Goal: Information Seeking & Learning: Learn about a topic

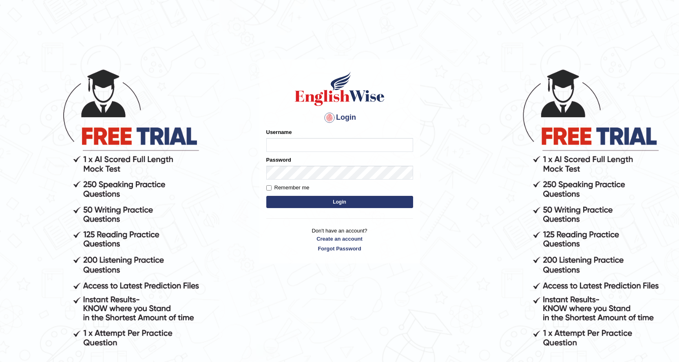
click at [280, 146] on input "Username" at bounding box center [339, 145] width 147 height 14
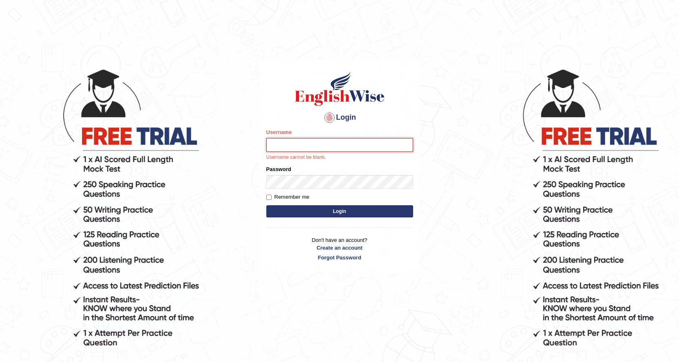
click at [290, 142] on input "Username" at bounding box center [339, 145] width 147 height 14
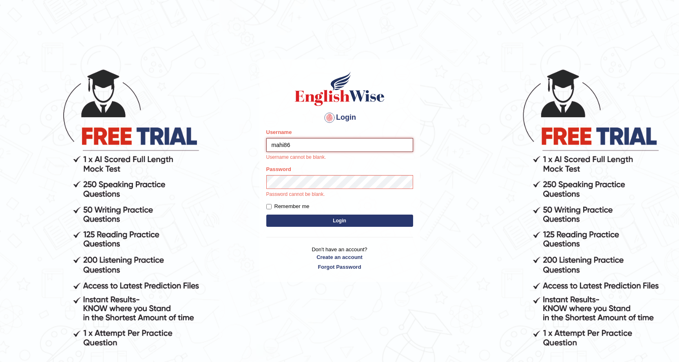
type input "mahi86"
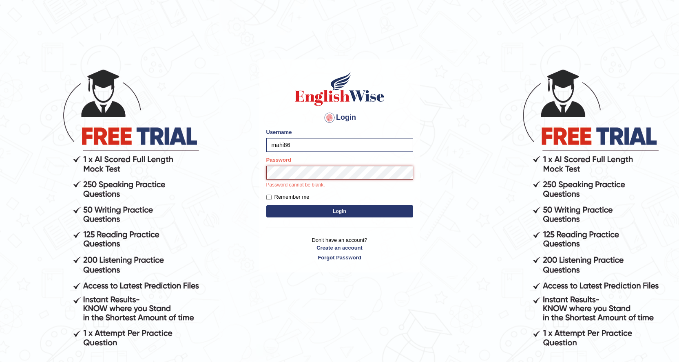
click at [266, 205] on button "Login" at bounding box center [339, 211] width 147 height 12
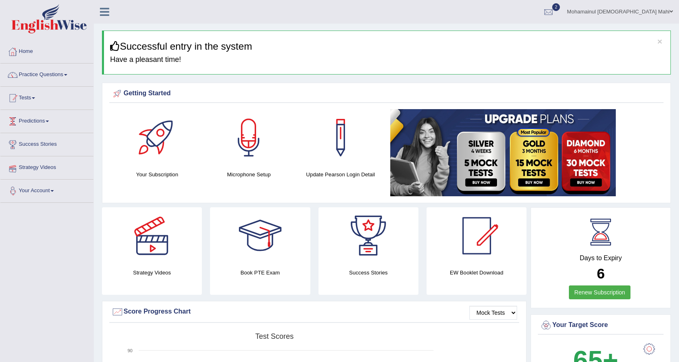
click at [61, 78] on link "Practice Questions" at bounding box center [46, 74] width 93 height 20
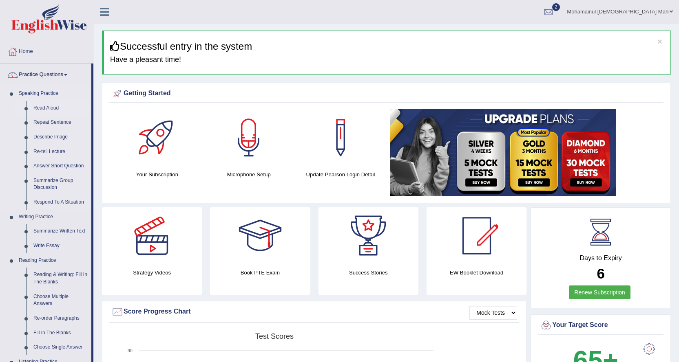
click at [55, 107] on link "Read Aloud" at bounding box center [61, 108] width 62 height 15
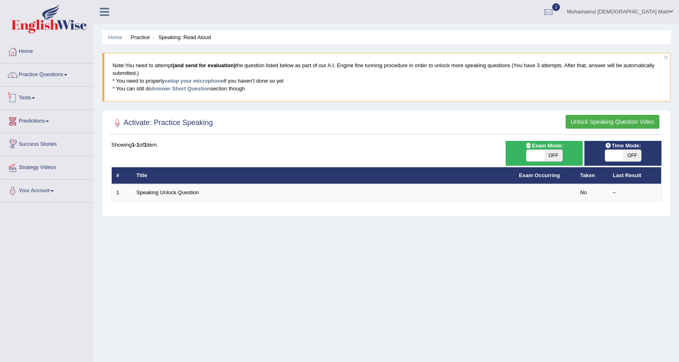
click at [41, 77] on link "Practice Questions" at bounding box center [46, 74] width 93 height 20
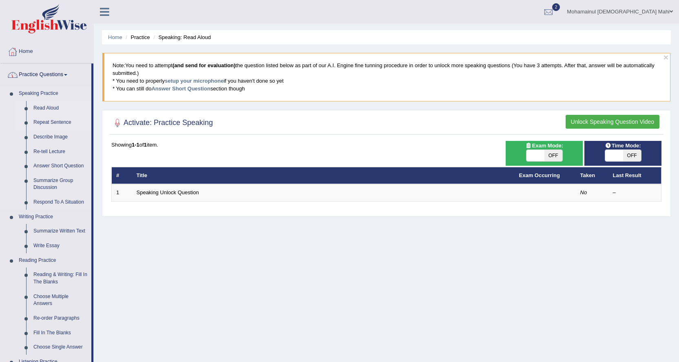
click at [39, 120] on link "Repeat Sentence" at bounding box center [61, 122] width 62 height 15
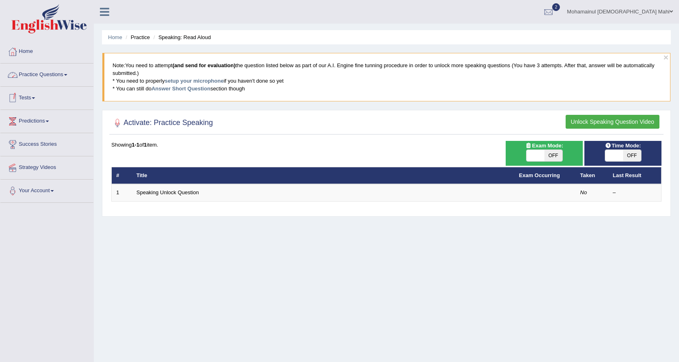
click at [41, 75] on link "Practice Questions" at bounding box center [46, 74] width 93 height 20
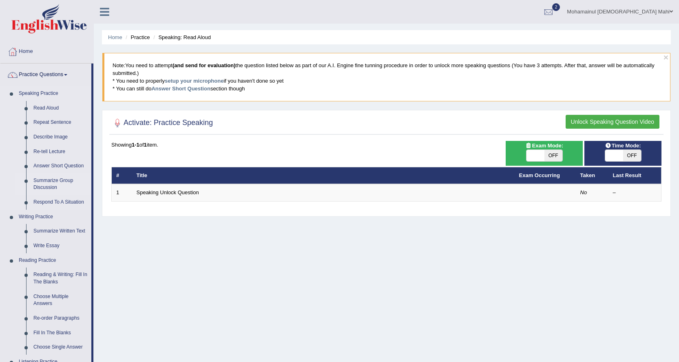
click at [49, 180] on link "Summarize Group Discussion" at bounding box center [61, 185] width 62 height 22
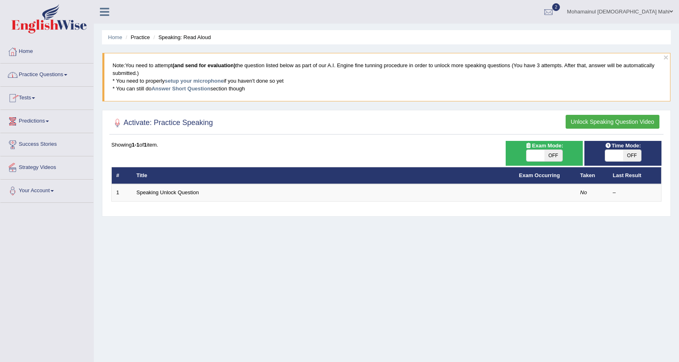
click at [33, 72] on link "Practice Questions" at bounding box center [46, 74] width 93 height 20
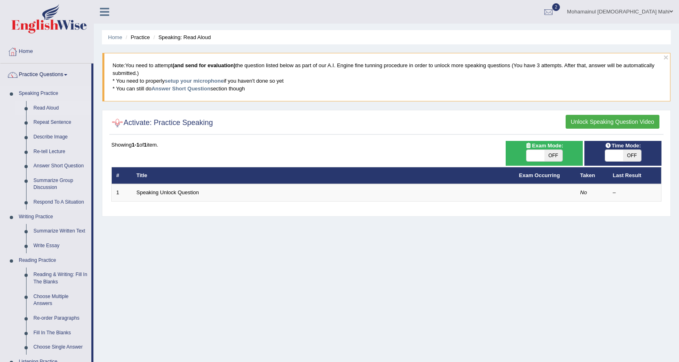
click at [45, 105] on link "Read Aloud" at bounding box center [61, 108] width 62 height 15
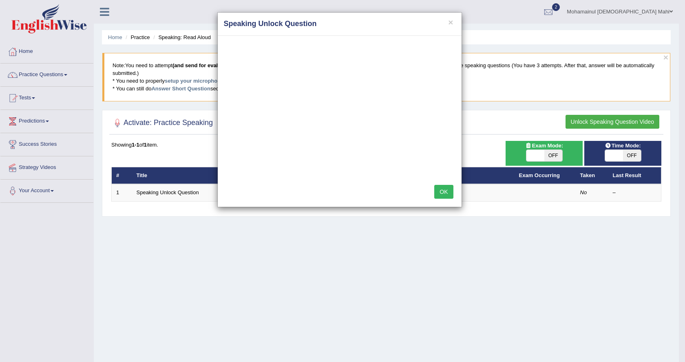
click at [446, 189] on button "OK" at bounding box center [443, 192] width 19 height 14
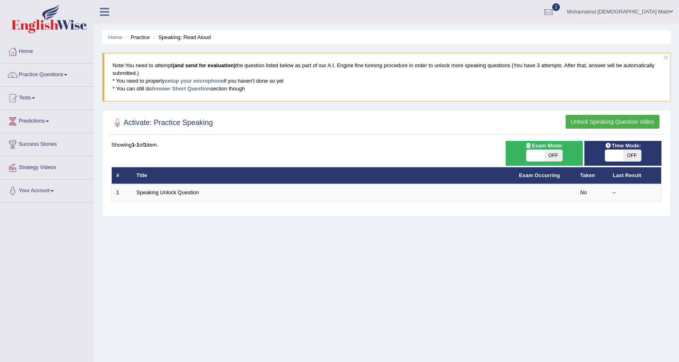
click at [596, 119] on button "Unlock Speaking Question Video" at bounding box center [613, 122] width 94 height 14
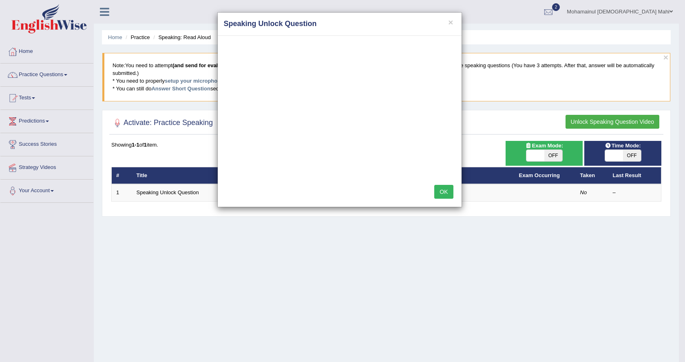
click at [449, 187] on button "OK" at bounding box center [443, 192] width 19 height 14
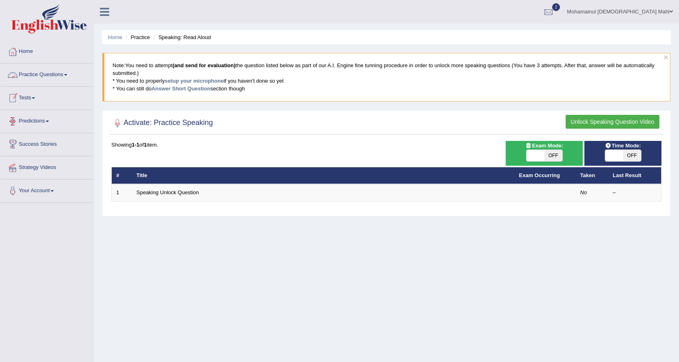
click at [41, 80] on link "Practice Questions" at bounding box center [46, 74] width 93 height 20
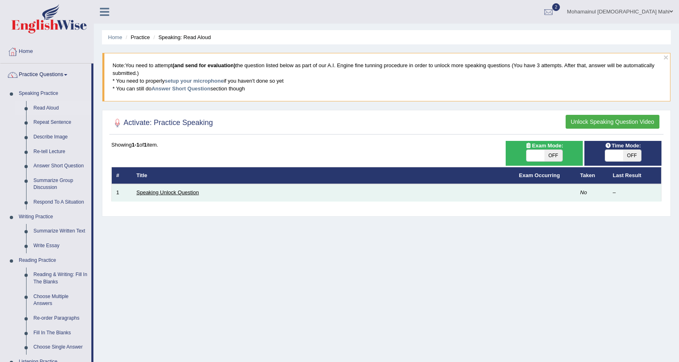
click at [151, 193] on link "Speaking Unlock Question" at bounding box center [168, 193] width 62 height 6
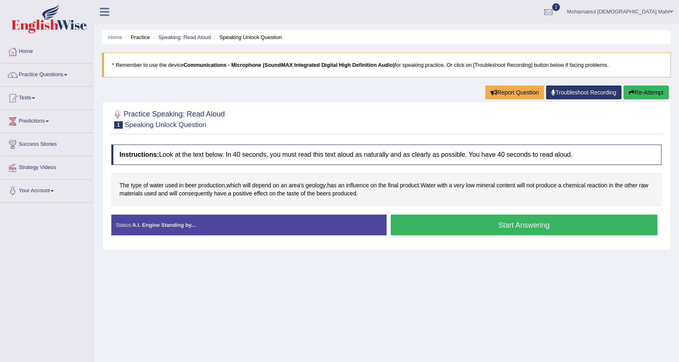
click at [510, 229] on button "Start Answering" at bounding box center [524, 225] width 267 height 21
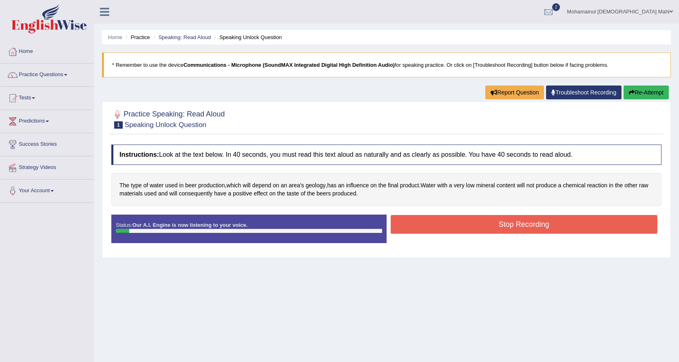
click at [509, 229] on button "Stop Recording" at bounding box center [524, 224] width 267 height 19
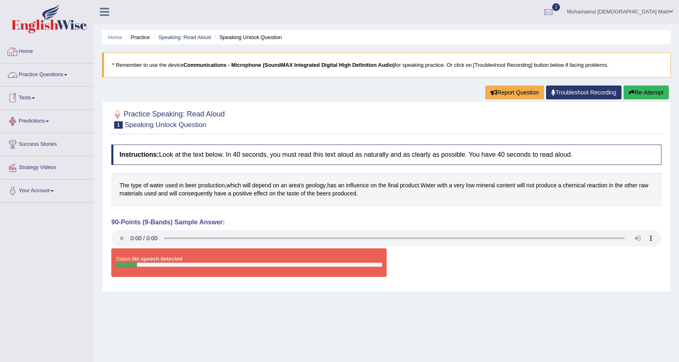
click at [42, 76] on link "Practice Questions" at bounding box center [46, 74] width 93 height 20
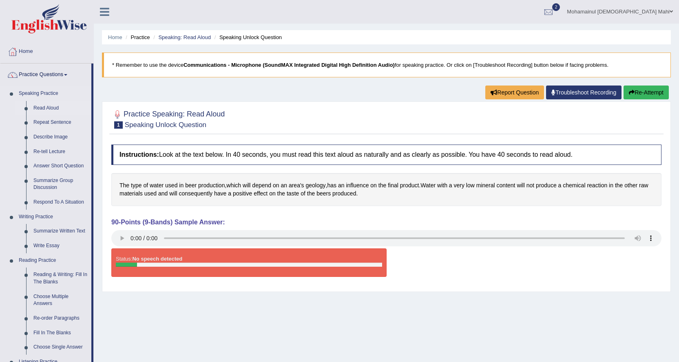
click at [34, 110] on link "Read Aloud" at bounding box center [61, 108] width 62 height 15
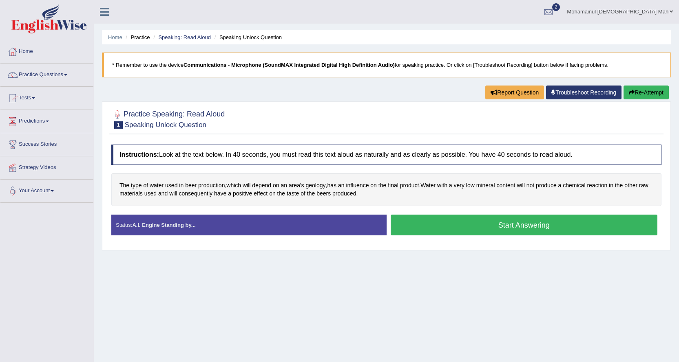
click at [486, 224] on button "Start Answering" at bounding box center [524, 225] width 267 height 21
click at [467, 229] on button "Start Answering" at bounding box center [524, 225] width 267 height 21
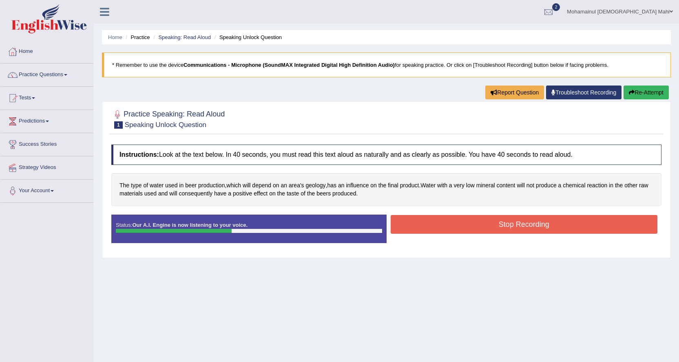
click at [465, 245] on div "Status: Our A.I. Engine is now listening to your voice. Start Answering Stop Re…" at bounding box center [386, 233] width 550 height 37
click at [465, 229] on button "Stop Recording" at bounding box center [524, 224] width 267 height 19
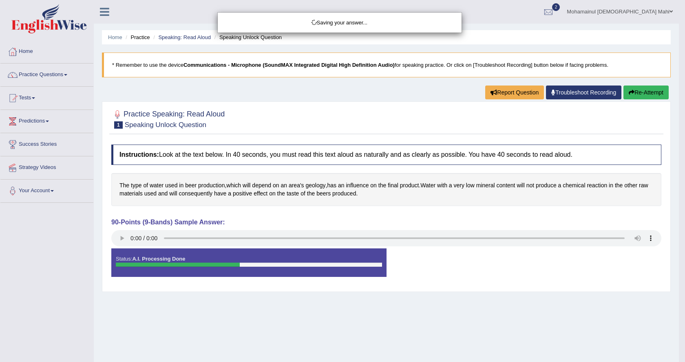
click at [120, 234] on div "Saving your answer..." at bounding box center [342, 181] width 685 height 362
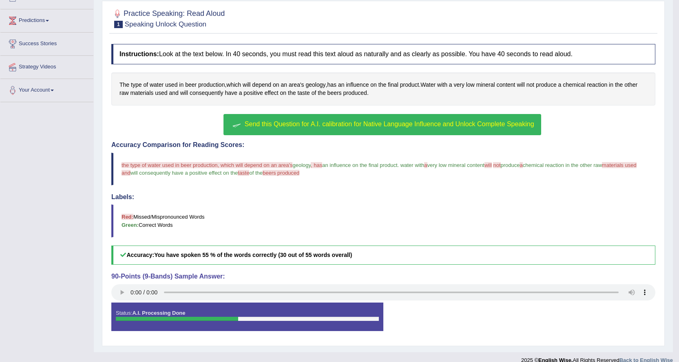
scroll to position [111, 0]
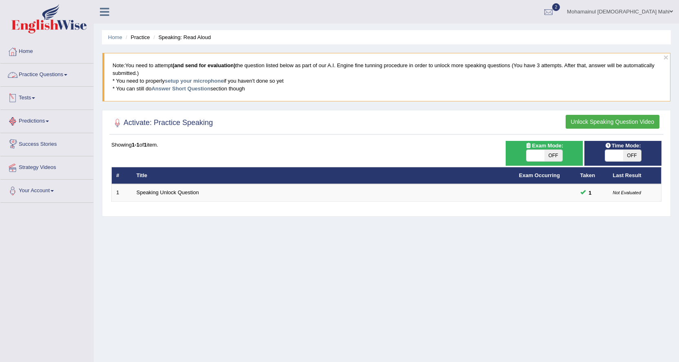
click at [40, 77] on link "Practice Questions" at bounding box center [46, 74] width 93 height 20
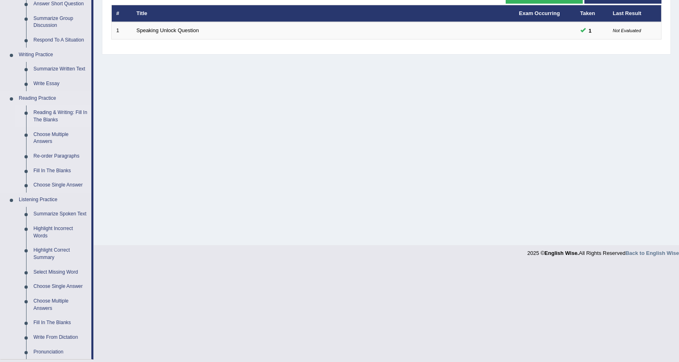
scroll to position [163, 0]
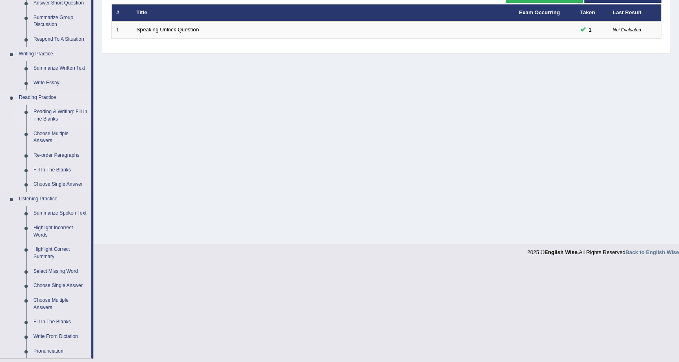
click at [55, 117] on link "Reading & Writing: Fill In The Blanks" at bounding box center [61, 116] width 62 height 22
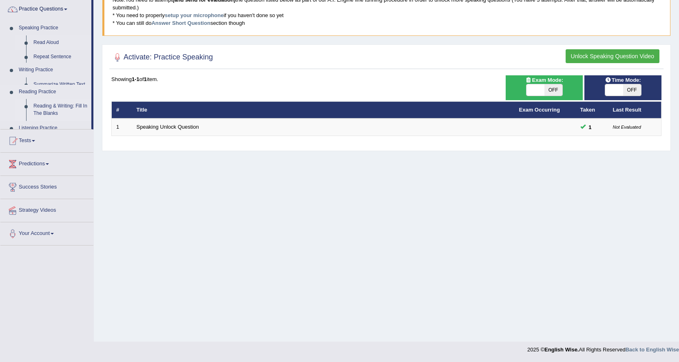
scroll to position [66, 0]
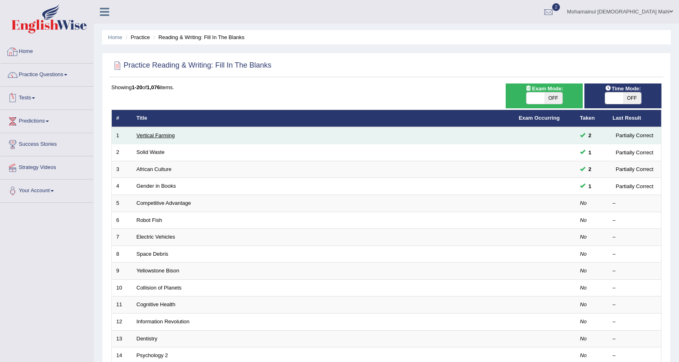
click at [156, 138] on link "Vertical Farming" at bounding box center [156, 136] width 38 height 6
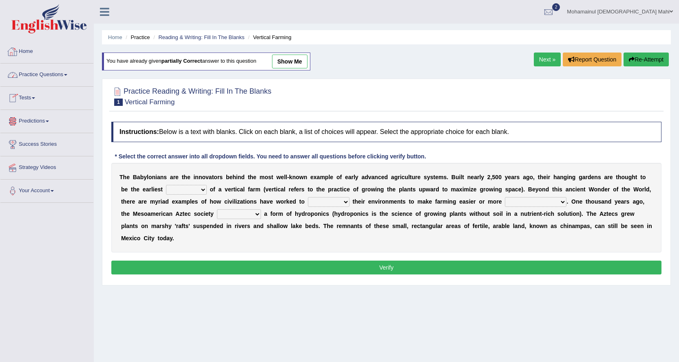
click at [39, 98] on link "Tests" at bounding box center [46, 97] width 93 height 20
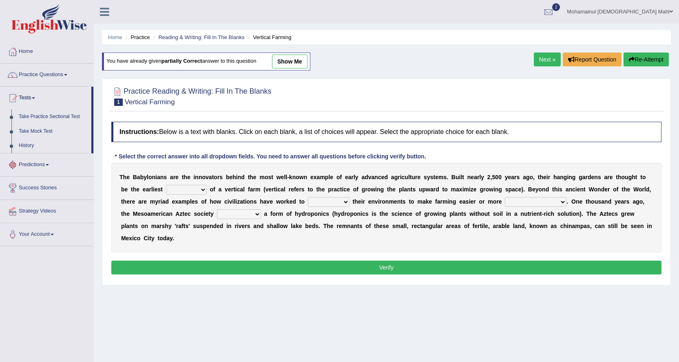
click at [51, 78] on link "Practice Questions" at bounding box center [46, 74] width 93 height 20
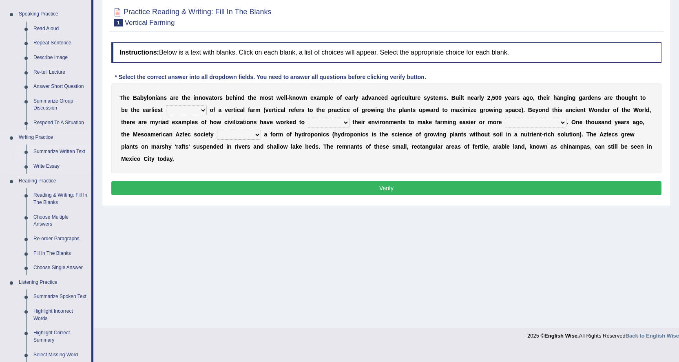
scroll to position [82, 0]
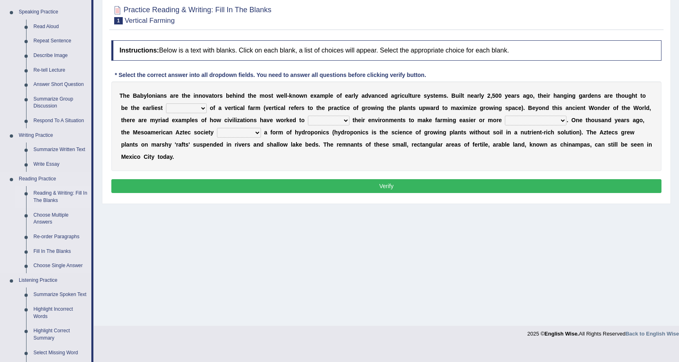
click at [50, 199] on link "Reading & Writing: Fill In The Blanks" at bounding box center [61, 197] width 62 height 22
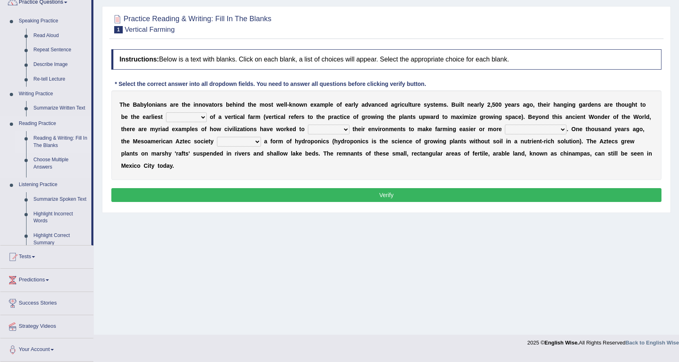
scroll to position [66, 0]
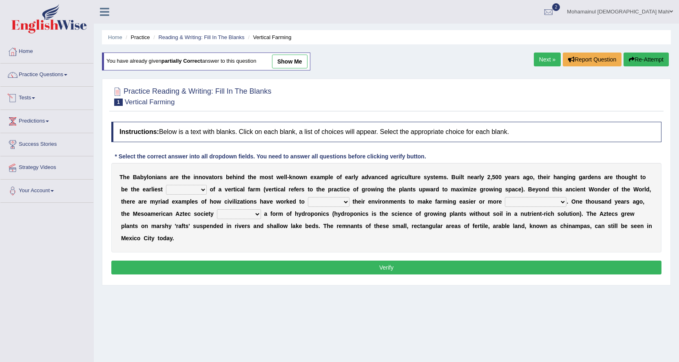
click at [44, 97] on link "Tests" at bounding box center [46, 97] width 93 height 20
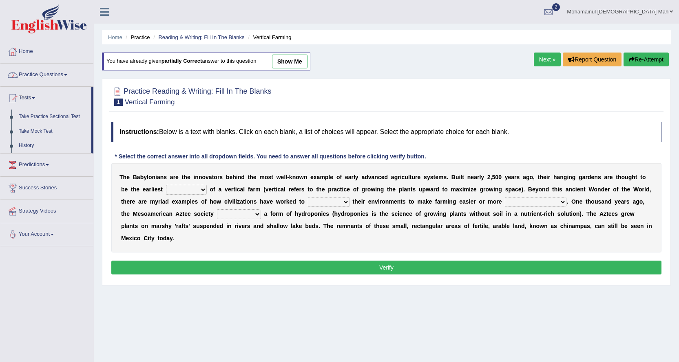
click at [53, 69] on link "Practice Questions" at bounding box center [46, 74] width 93 height 20
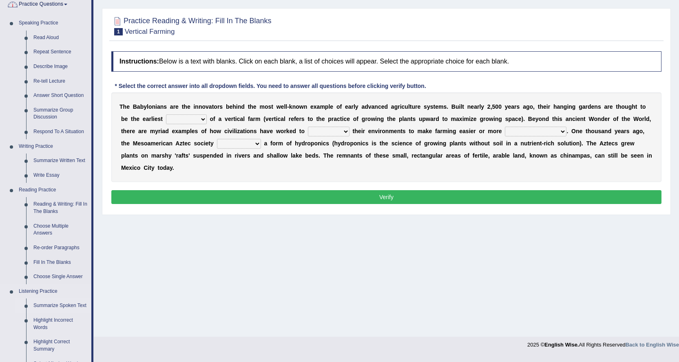
scroll to position [204, 0]
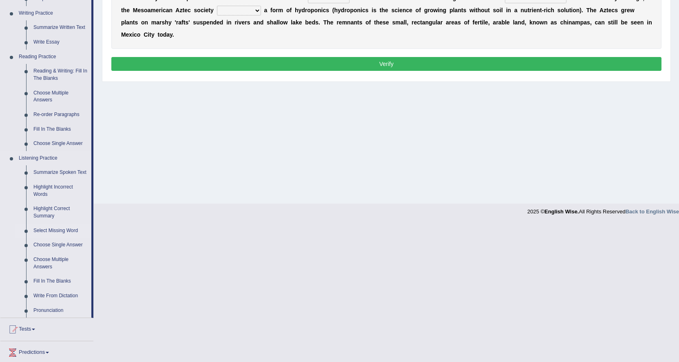
click at [63, 230] on link "Select Missing Word" at bounding box center [61, 231] width 62 height 15
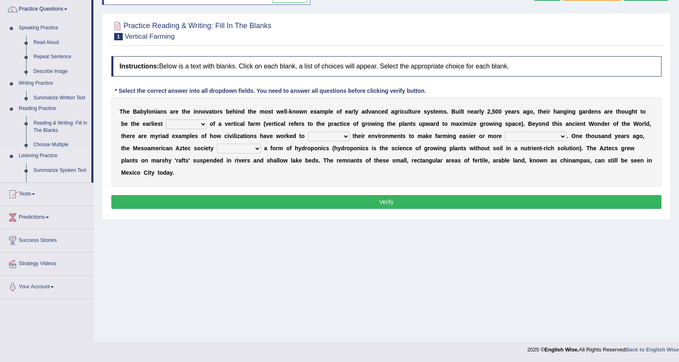
scroll to position [66, 0]
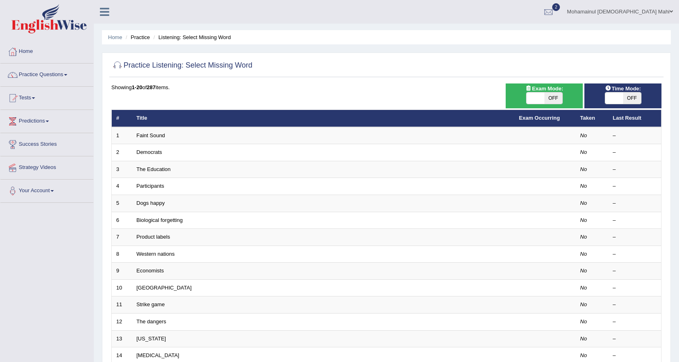
click at [150, 133] on link "Faint Sound" at bounding box center [151, 136] width 29 height 6
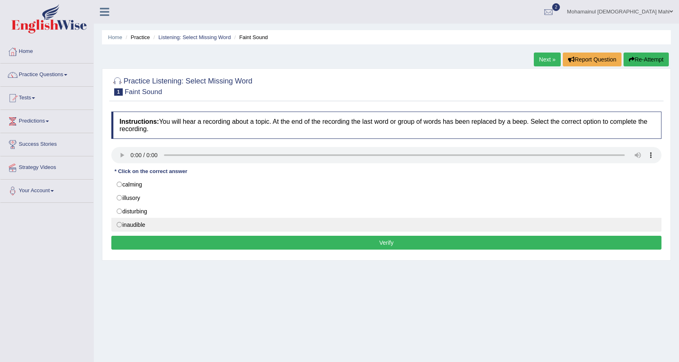
click at [146, 221] on label "inaudible" at bounding box center [386, 225] width 550 height 14
radio input "true"
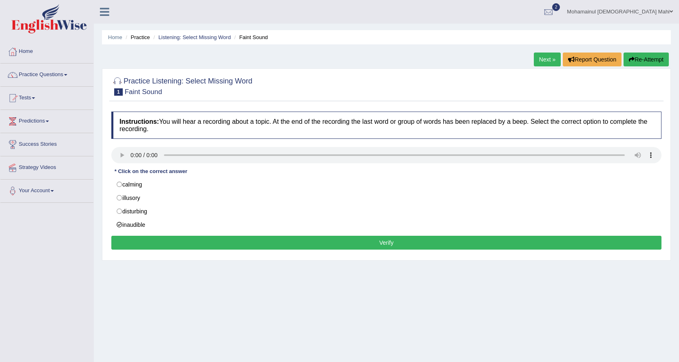
click at [278, 245] on button "Verify" at bounding box center [386, 243] width 550 height 14
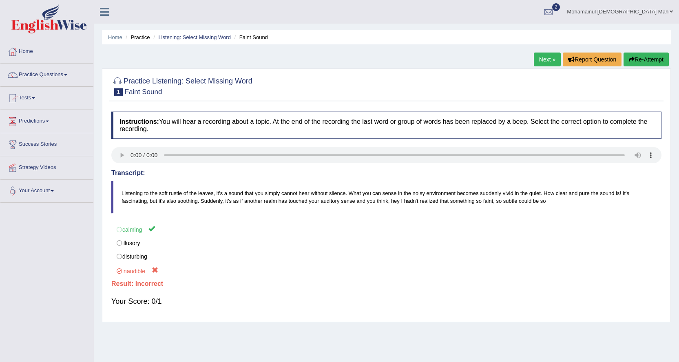
click at [528, 60] on div "Home Practice Listening: Select Missing Word Faint Sound Next » Report Question…" at bounding box center [386, 204] width 585 height 408
click at [534, 59] on link "Next »" at bounding box center [547, 60] width 27 height 14
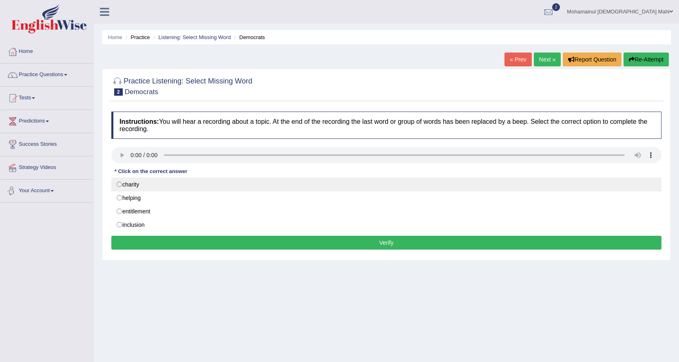
click at [121, 186] on label "charity" at bounding box center [386, 185] width 550 height 14
radio input "true"
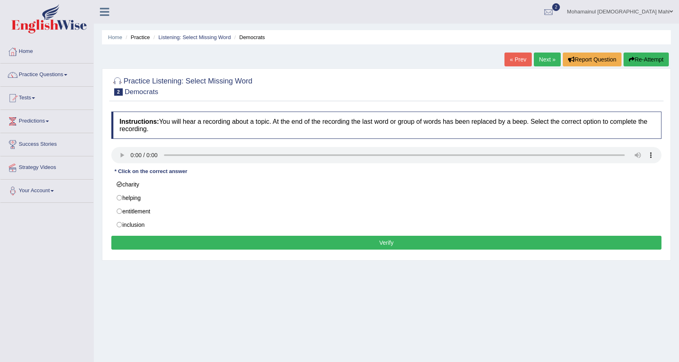
click at [152, 250] on div "Instructions: You will hear a recording about a topic. At the end of the record…" at bounding box center [386, 182] width 554 height 149
click at [154, 246] on button "Verify" at bounding box center [386, 243] width 550 height 14
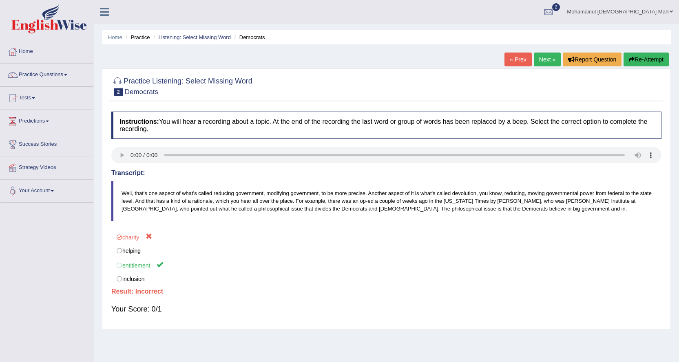
click at [548, 63] on link "Next »" at bounding box center [547, 60] width 27 height 14
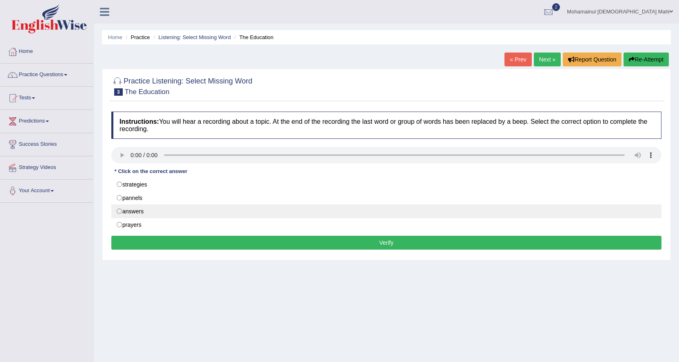
click at [137, 213] on label "answers" at bounding box center [386, 212] width 550 height 14
radio input "true"
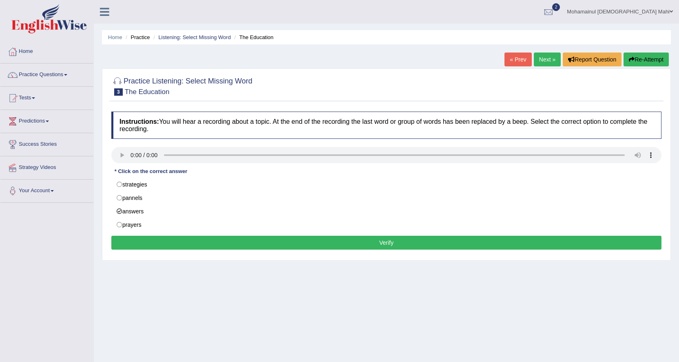
drag, startPoint x: 154, startPoint y: 242, endPoint x: 155, endPoint y: 248, distance: 6.2
click at [155, 248] on button "Verify" at bounding box center [386, 243] width 550 height 14
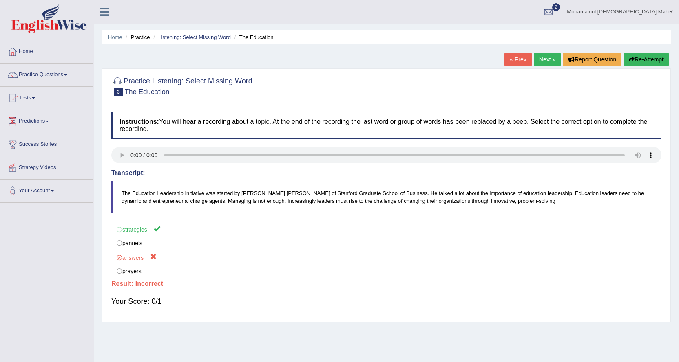
click at [534, 57] on link "Next »" at bounding box center [547, 60] width 27 height 14
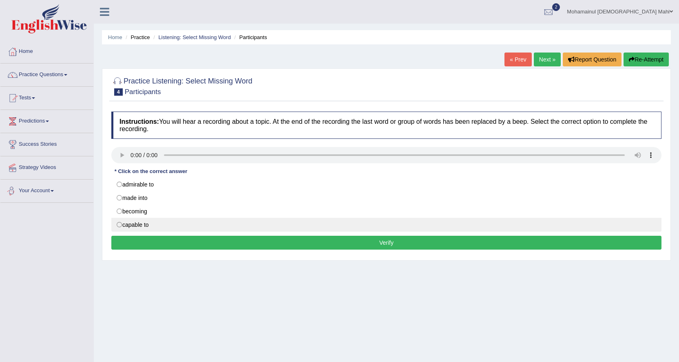
click at [128, 225] on label "capable to" at bounding box center [386, 225] width 550 height 14
radio input "true"
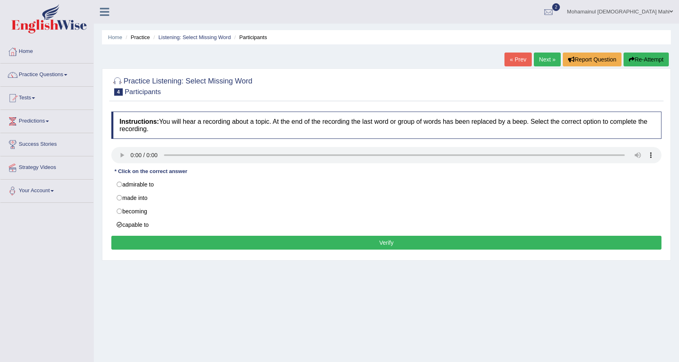
click at [156, 239] on button "Verify" at bounding box center [386, 243] width 550 height 14
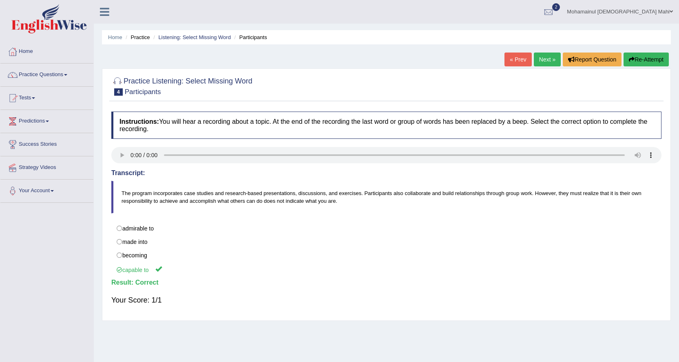
click at [546, 61] on link "Next »" at bounding box center [547, 60] width 27 height 14
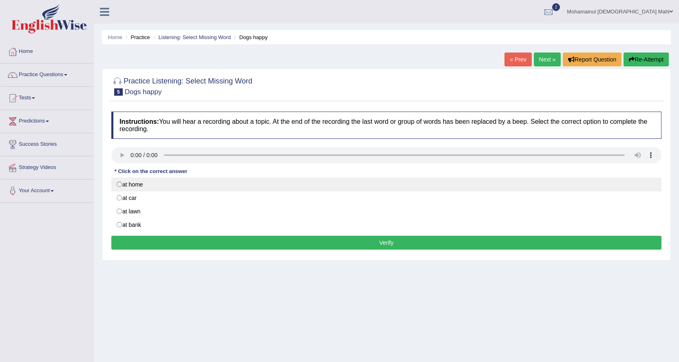
click at [144, 188] on label "at home" at bounding box center [386, 185] width 550 height 14
radio input "true"
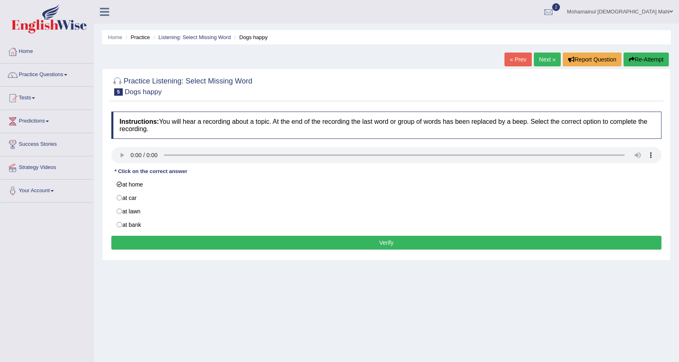
click at [170, 238] on button "Verify" at bounding box center [386, 243] width 550 height 14
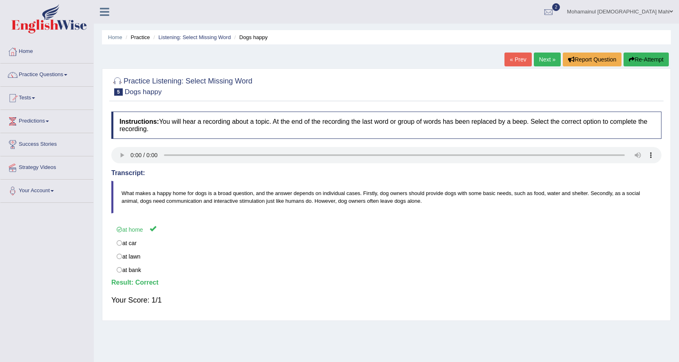
click at [546, 62] on link "Next »" at bounding box center [547, 60] width 27 height 14
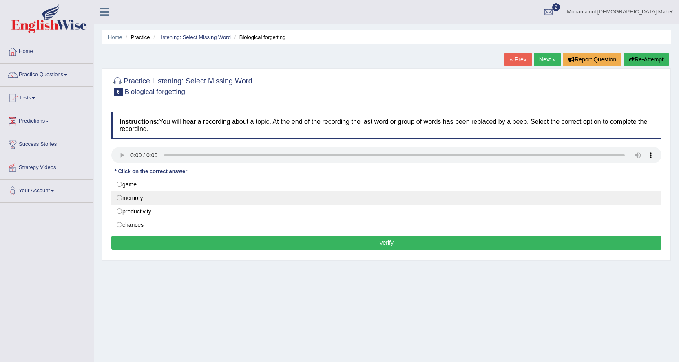
click at [141, 197] on label "memory" at bounding box center [386, 198] width 550 height 14
radio input "true"
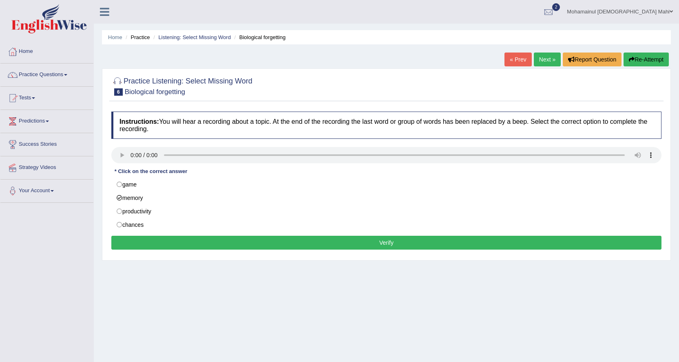
click at [162, 239] on button "Verify" at bounding box center [386, 243] width 550 height 14
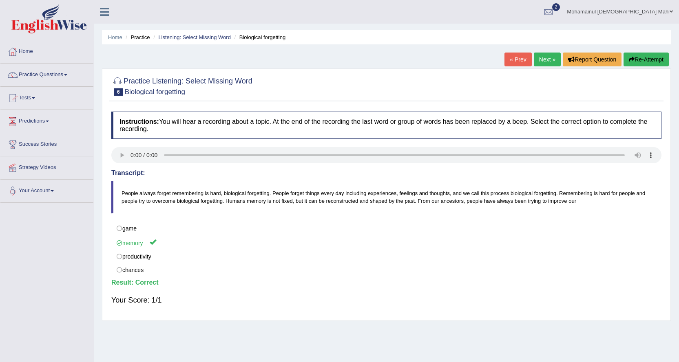
click at [537, 56] on link "Next »" at bounding box center [547, 60] width 27 height 14
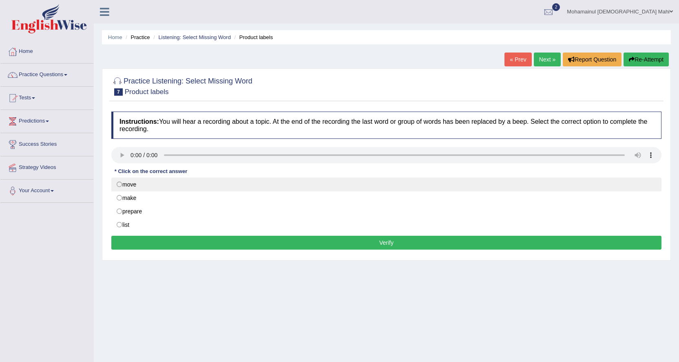
click at [136, 185] on label "move" at bounding box center [386, 185] width 550 height 14
radio input "true"
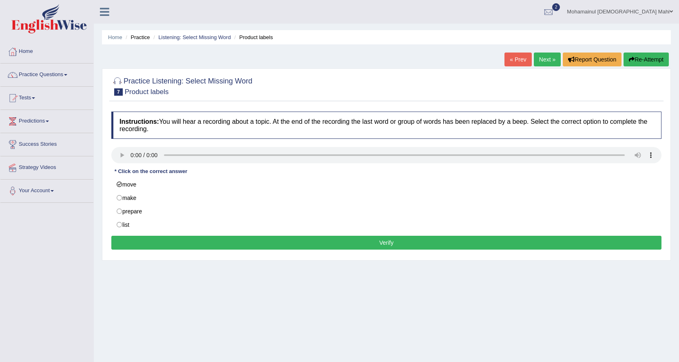
click at [161, 242] on button "Verify" at bounding box center [386, 243] width 550 height 14
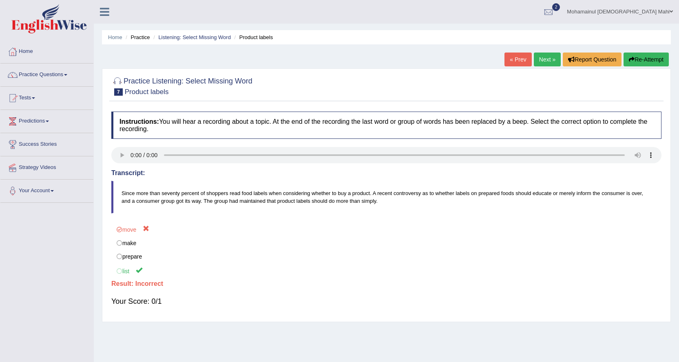
click at [537, 62] on link "Next »" at bounding box center [547, 60] width 27 height 14
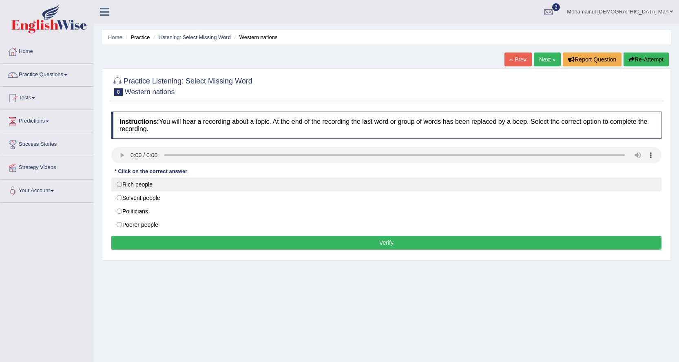
click at [197, 190] on label "Rich people" at bounding box center [386, 185] width 550 height 14
radio input "true"
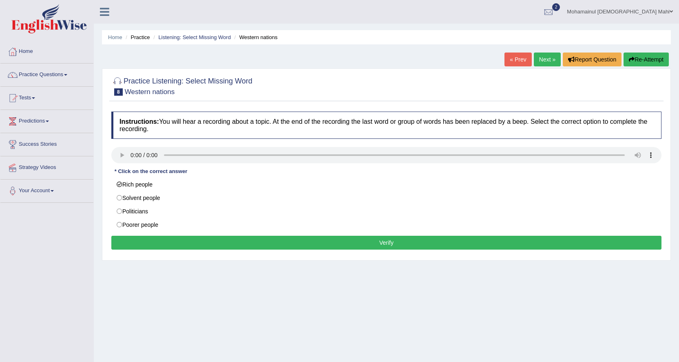
click at [224, 247] on button "Verify" at bounding box center [386, 243] width 550 height 14
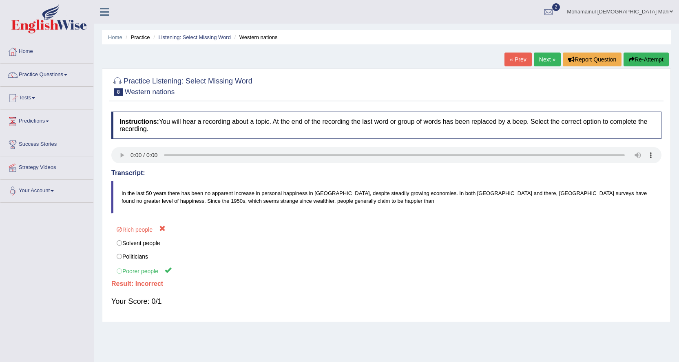
click at [539, 60] on link "Next »" at bounding box center [547, 60] width 27 height 14
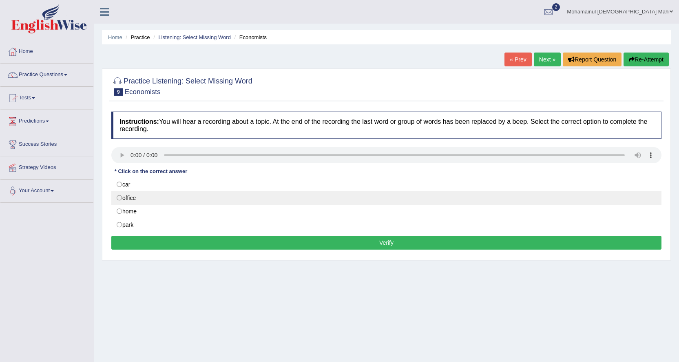
click at [133, 203] on label "office" at bounding box center [386, 198] width 550 height 14
radio input "true"
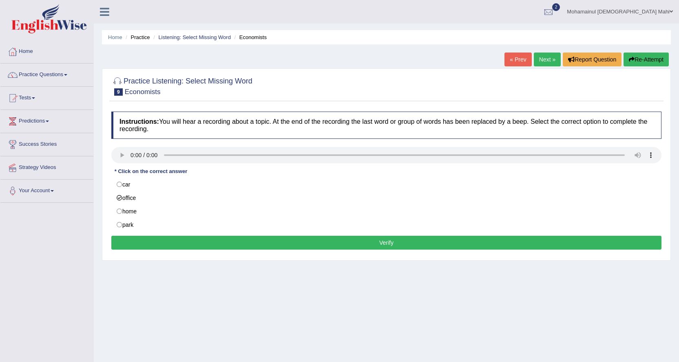
click at [215, 246] on button "Verify" at bounding box center [386, 243] width 550 height 14
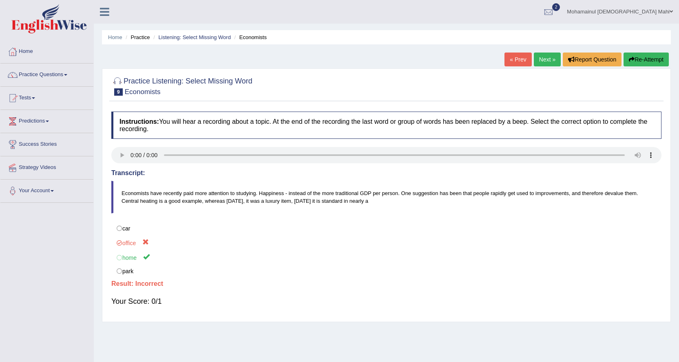
click at [546, 60] on link "Next »" at bounding box center [547, 60] width 27 height 14
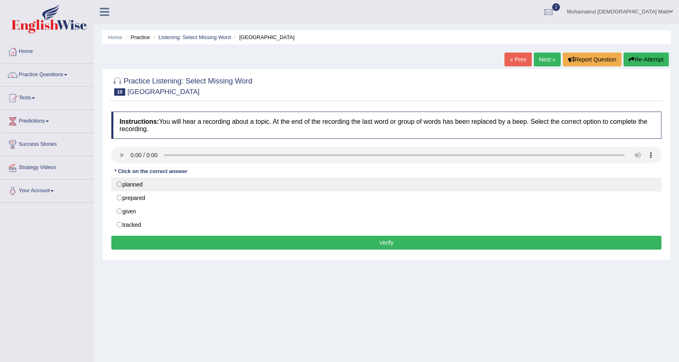
click at [170, 185] on label "planned" at bounding box center [386, 185] width 550 height 14
radio input "true"
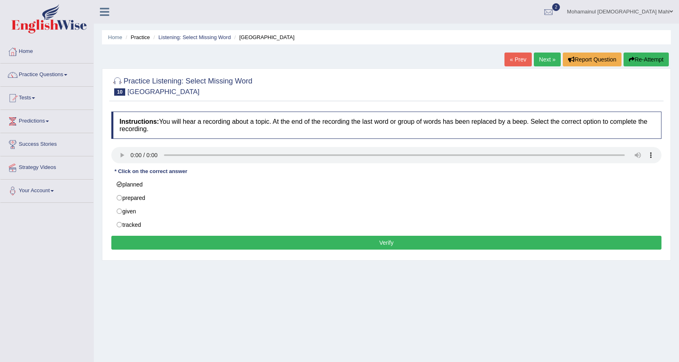
click at [170, 241] on button "Verify" at bounding box center [386, 243] width 550 height 14
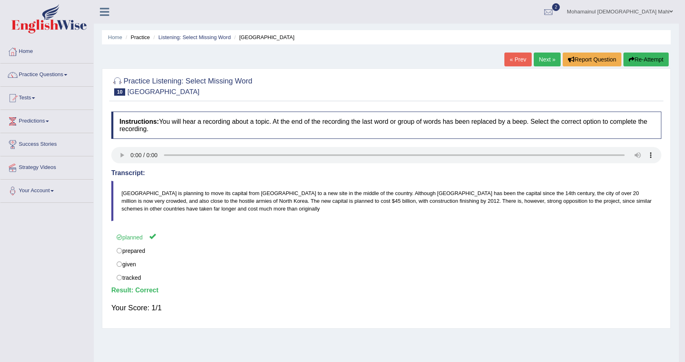
click at [547, 61] on div "Saving your answer..." at bounding box center [342, 181] width 685 height 362
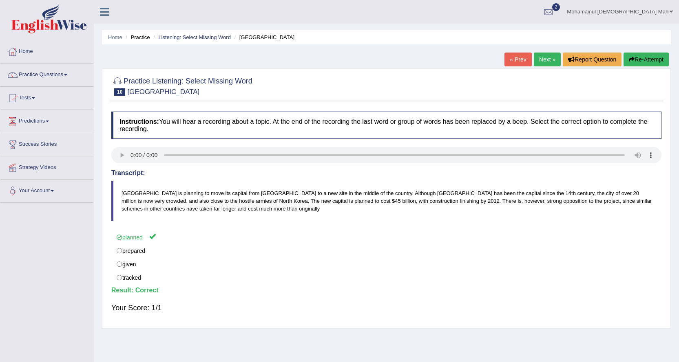
click at [544, 61] on link "Next »" at bounding box center [547, 60] width 27 height 14
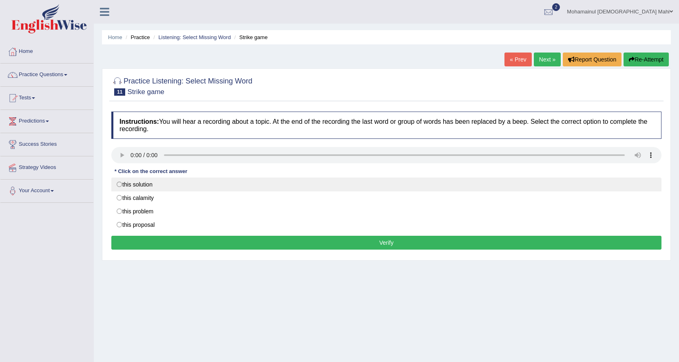
click at [132, 180] on label "this solution" at bounding box center [386, 185] width 550 height 14
radio input "true"
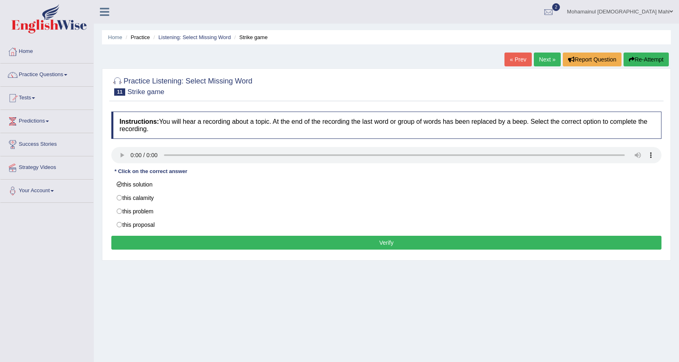
click at [164, 236] on button "Verify" at bounding box center [386, 243] width 550 height 14
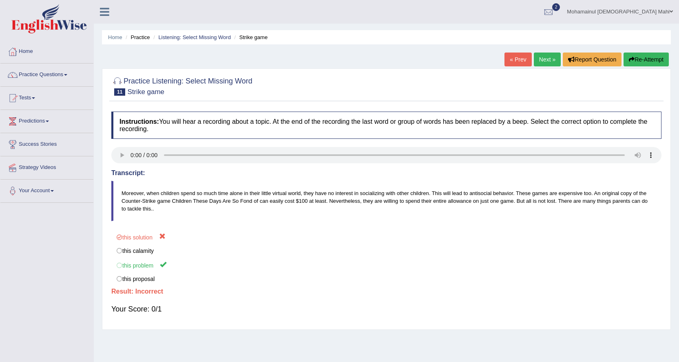
click at [546, 62] on link "Next »" at bounding box center [547, 60] width 27 height 14
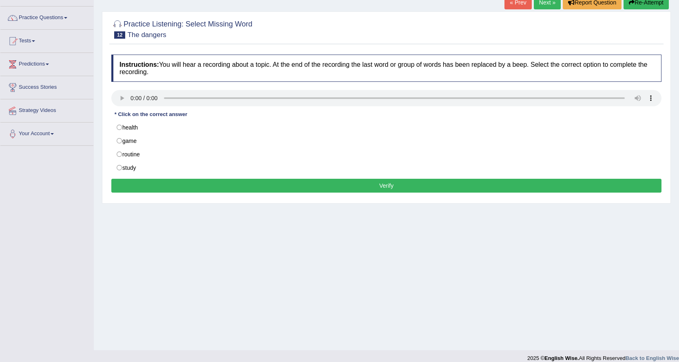
scroll to position [66, 0]
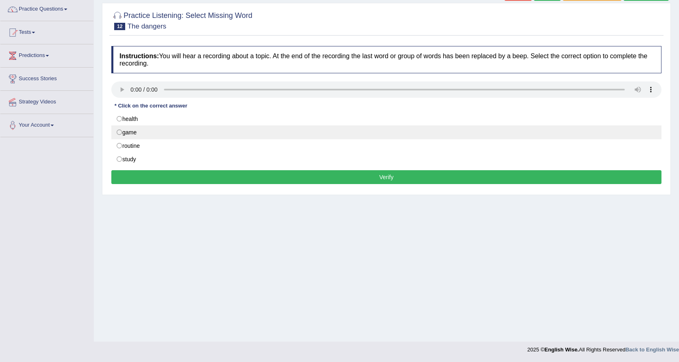
click at [143, 135] on label "game" at bounding box center [386, 133] width 550 height 14
radio input "true"
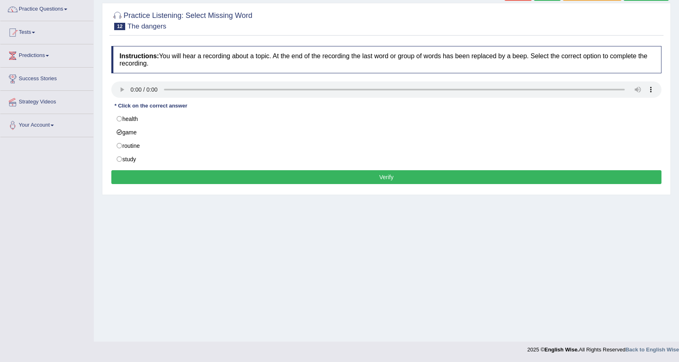
click at [163, 173] on button "Verify" at bounding box center [386, 177] width 550 height 14
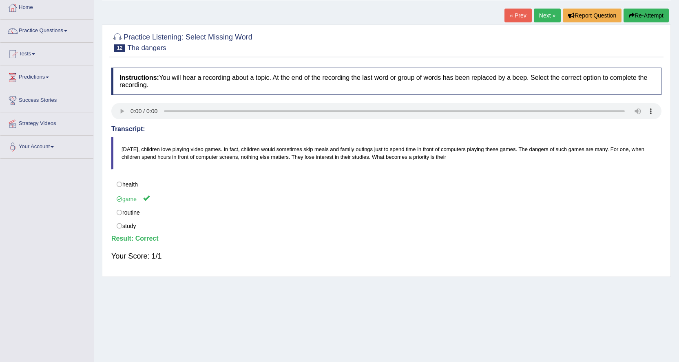
scroll to position [25, 0]
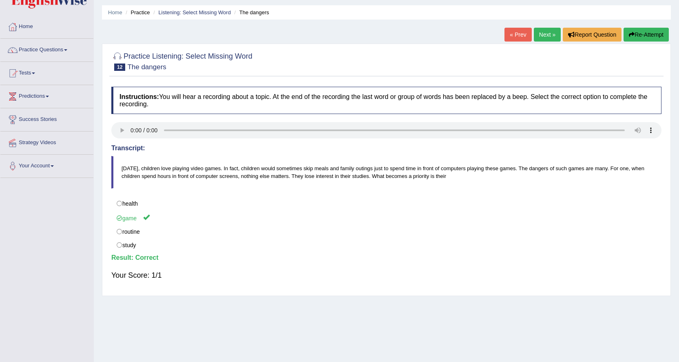
click at [546, 31] on link "Next »" at bounding box center [547, 35] width 27 height 14
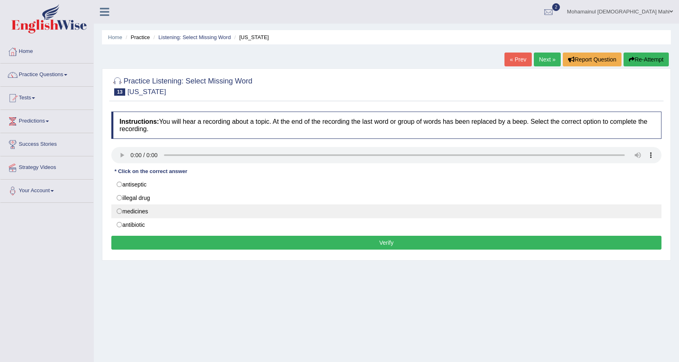
click at [156, 209] on label "medicines" at bounding box center [386, 212] width 550 height 14
radio input "true"
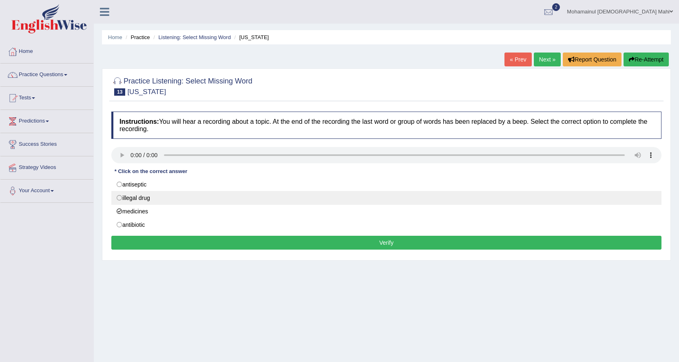
click at [143, 199] on label "illegal drug" at bounding box center [386, 198] width 550 height 14
radio input "true"
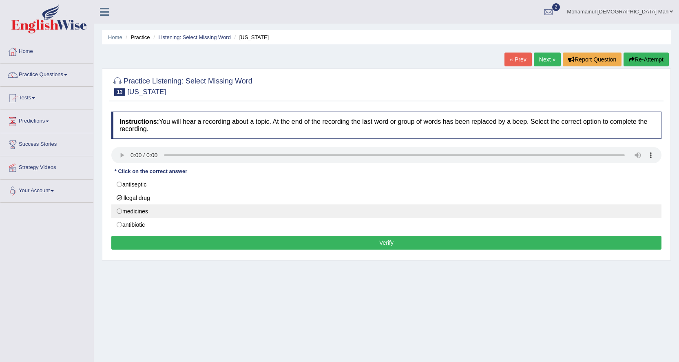
click at [144, 208] on label "medicines" at bounding box center [386, 212] width 550 height 14
radio input "true"
click at [159, 210] on label "medicines" at bounding box center [386, 212] width 550 height 14
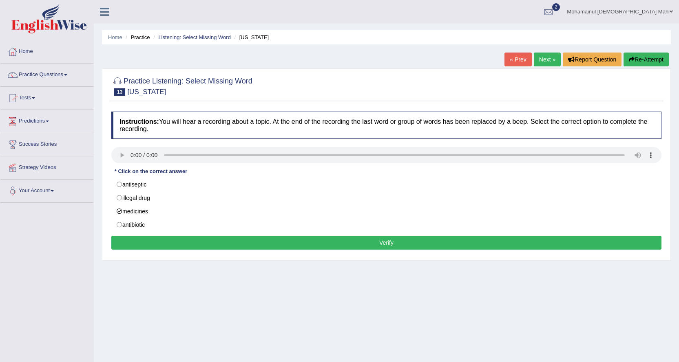
click at [144, 242] on button "Verify" at bounding box center [386, 243] width 550 height 14
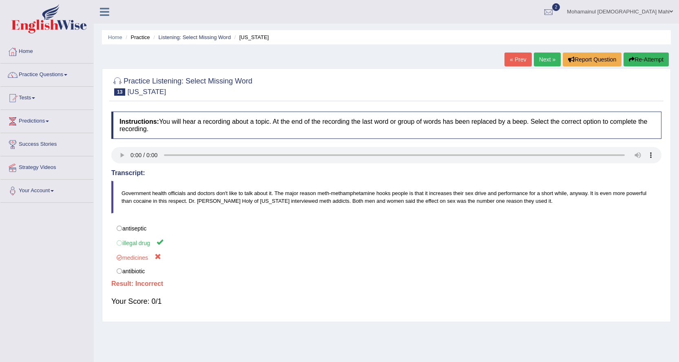
click at [547, 58] on link "Next »" at bounding box center [547, 60] width 27 height 14
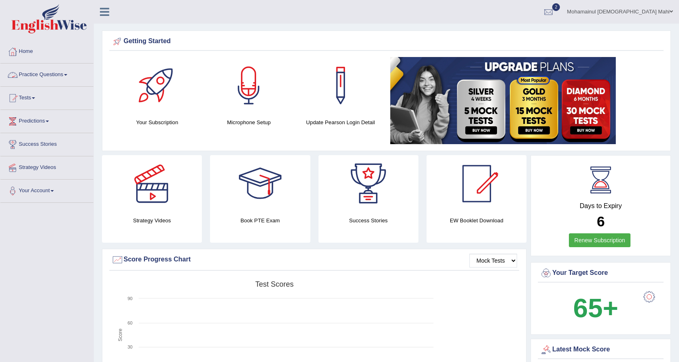
click at [27, 72] on link "Practice Questions" at bounding box center [46, 74] width 93 height 20
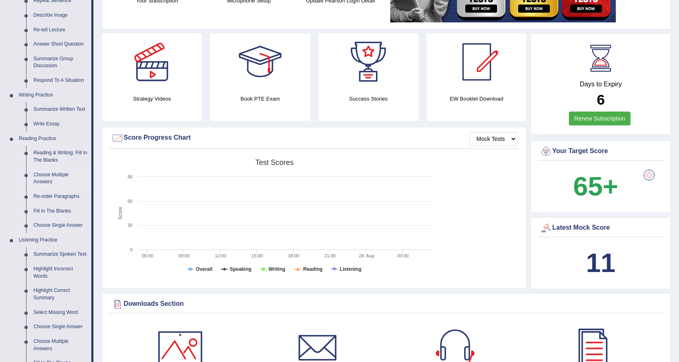
scroll to position [122, 0]
click at [60, 109] on link "Summarize Written Text" at bounding box center [61, 109] width 62 height 15
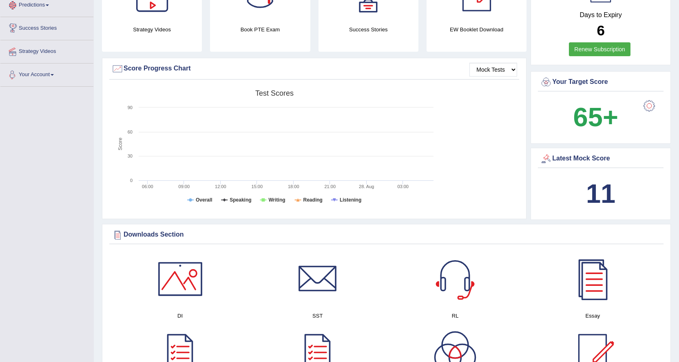
scroll to position [207, 0]
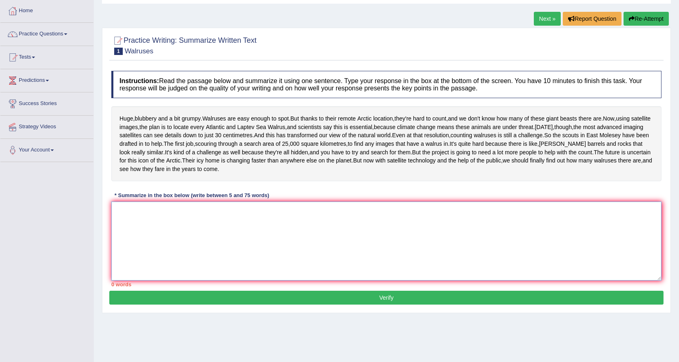
click at [196, 253] on textarea at bounding box center [386, 241] width 550 height 79
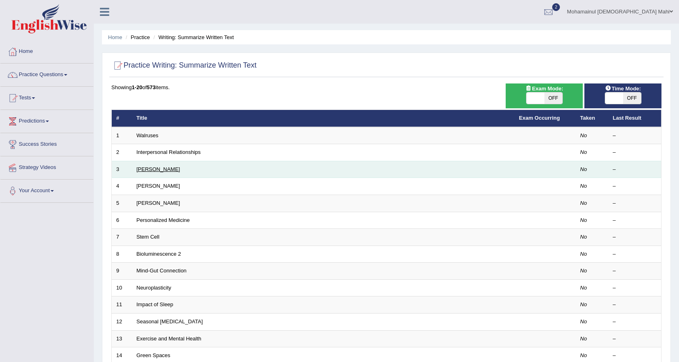
click at [156, 169] on link "[PERSON_NAME]" at bounding box center [159, 169] width 44 height 6
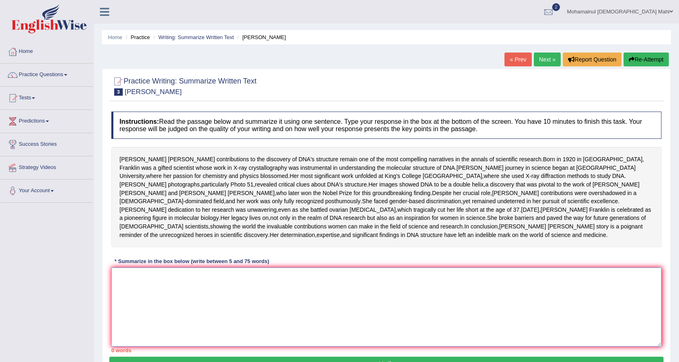
click at [138, 323] on textarea at bounding box center [386, 307] width 550 height 79
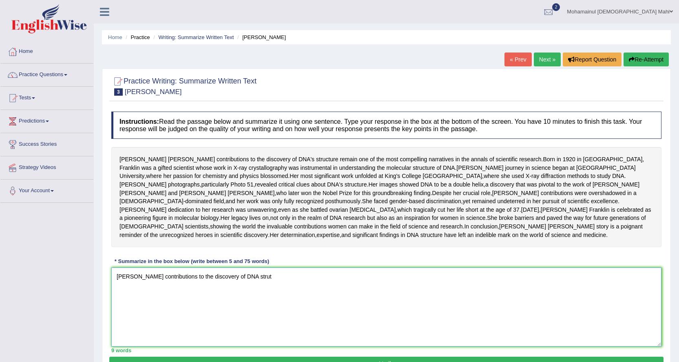
click at [277, 319] on textarea "Rosalind Franklins contributions to the discovery of DNA strut" at bounding box center [386, 307] width 550 height 79
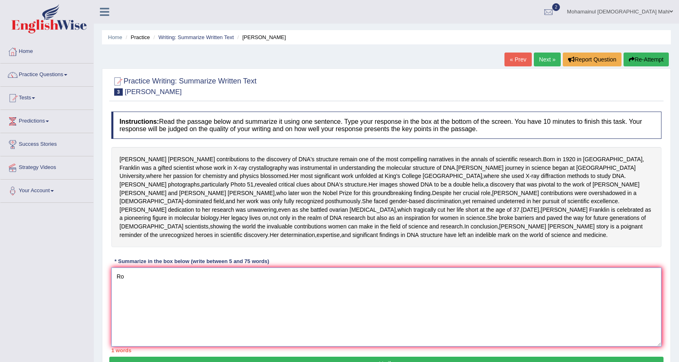
type textarea "R"
type textarea "F"
click at [49, 171] on link "Strategy Videos" at bounding box center [46, 167] width 93 height 20
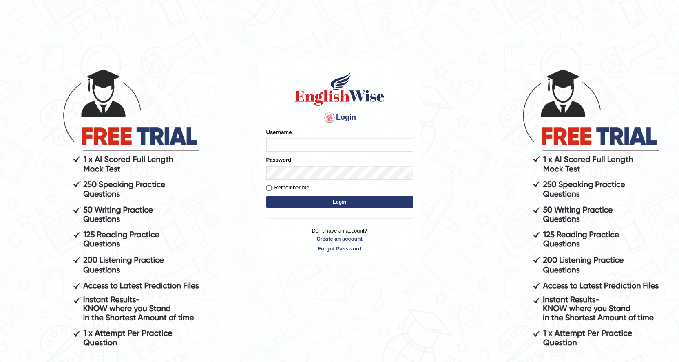
click at [312, 139] on input "Username" at bounding box center [339, 145] width 147 height 14
click at [293, 140] on input "Username" at bounding box center [339, 145] width 147 height 14
type input "mahi86"
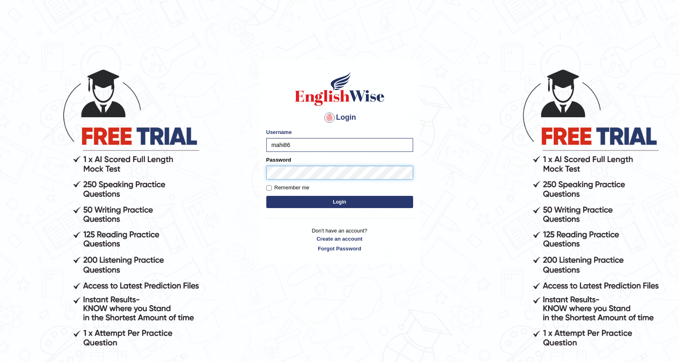
click at [266, 196] on button "Login" at bounding box center [339, 202] width 147 height 12
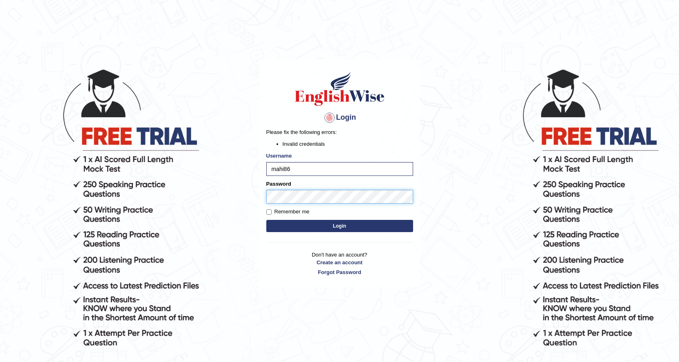
click at [266, 220] on button "Login" at bounding box center [339, 226] width 147 height 12
